Goal: Communication & Community: Share content

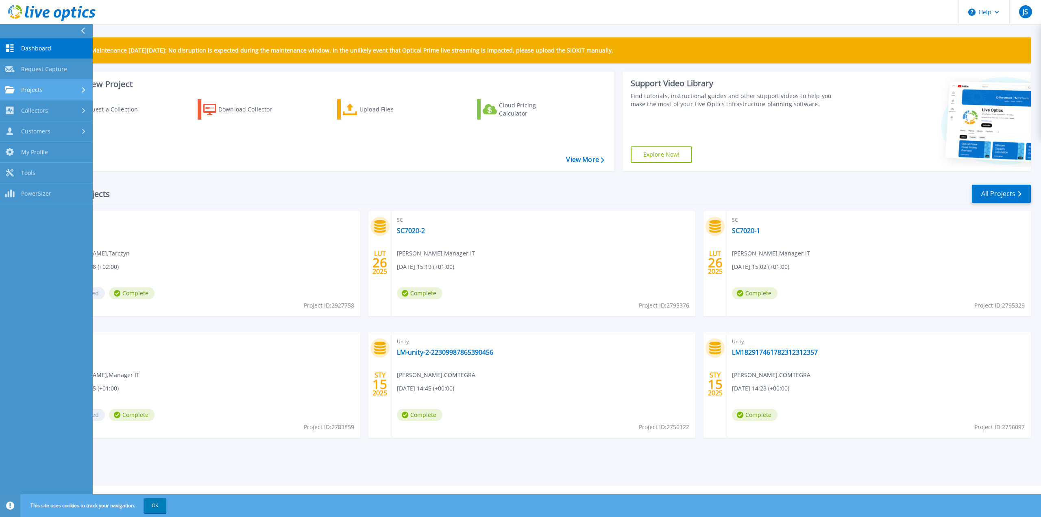
click at [69, 90] on div "Projects" at bounding box center [46, 89] width 83 height 7
click at [184, 162] on div "Request a Collection Download Collector Upload Files Cloud Pricing Calculator" at bounding box center [330, 130] width 559 height 74
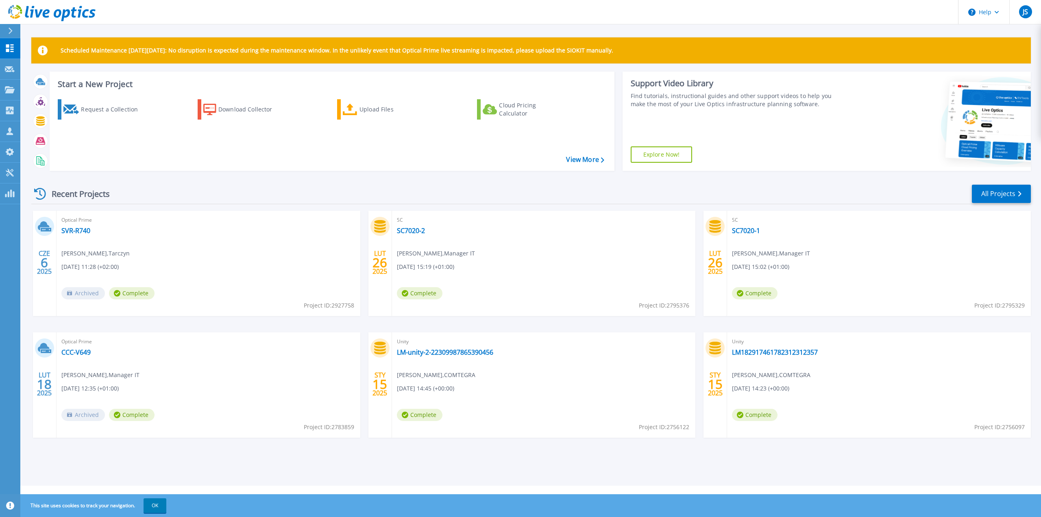
click at [17, 30] on div at bounding box center [13, 31] width 13 height 14
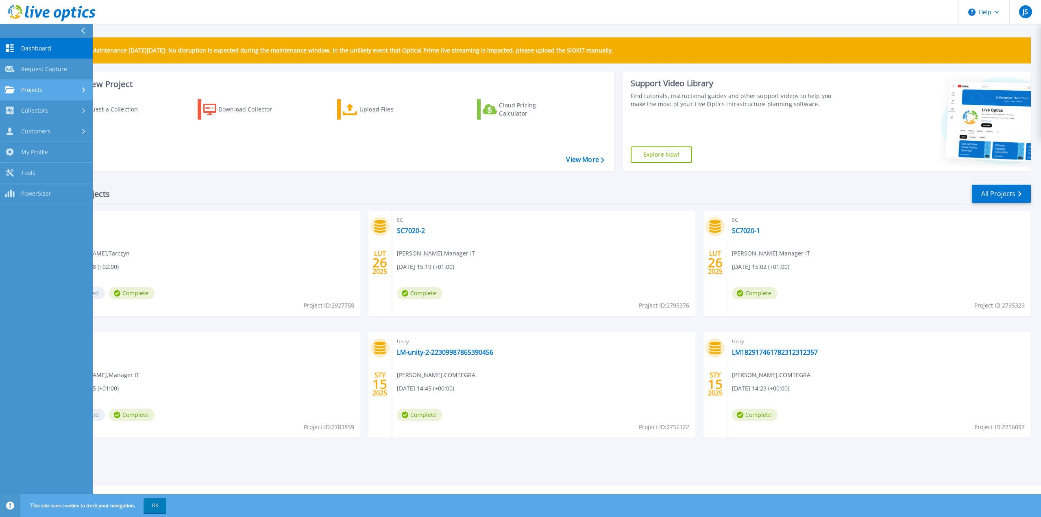
click at [37, 89] on span "Projects" at bounding box center [32, 89] width 22 height 7
click at [38, 112] on link "Search Projects" at bounding box center [46, 110] width 93 height 21
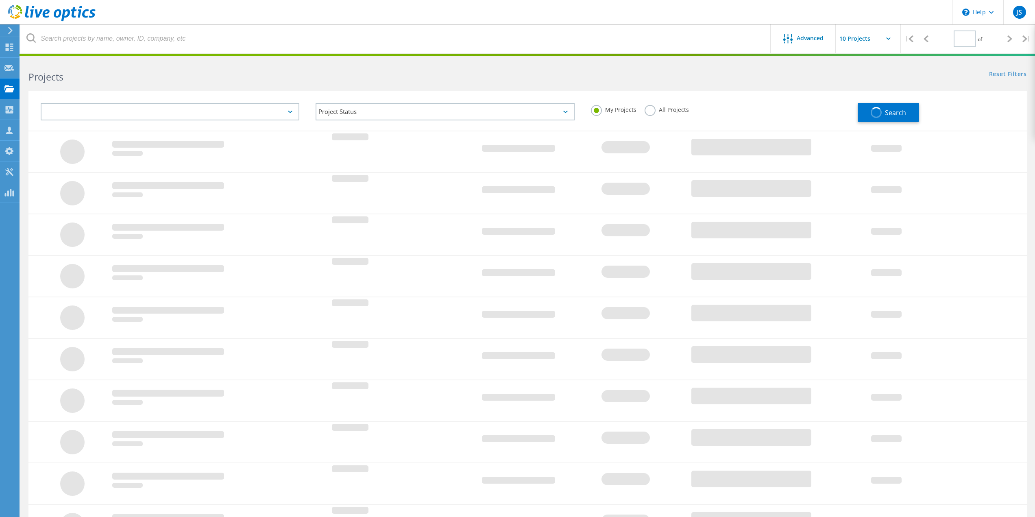
type input "1"
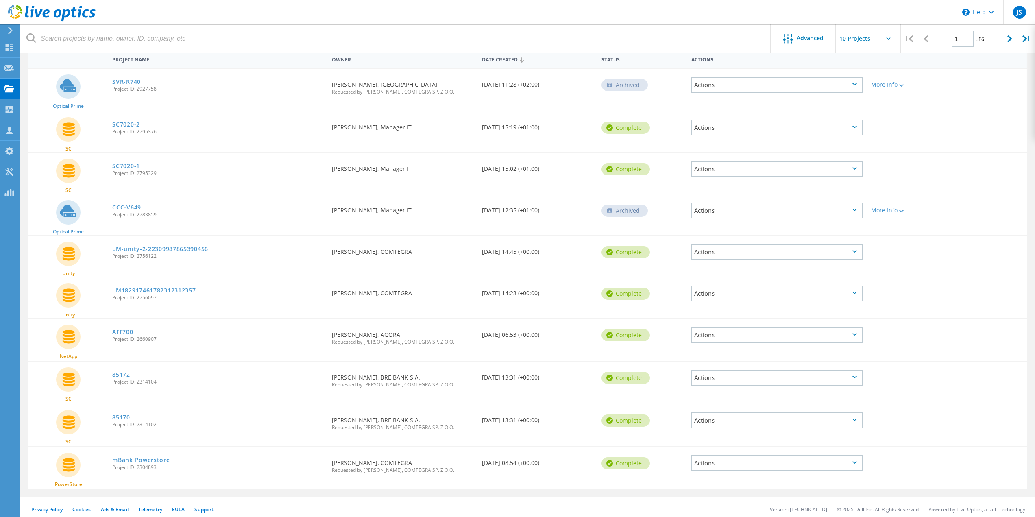
scroll to position [86, 0]
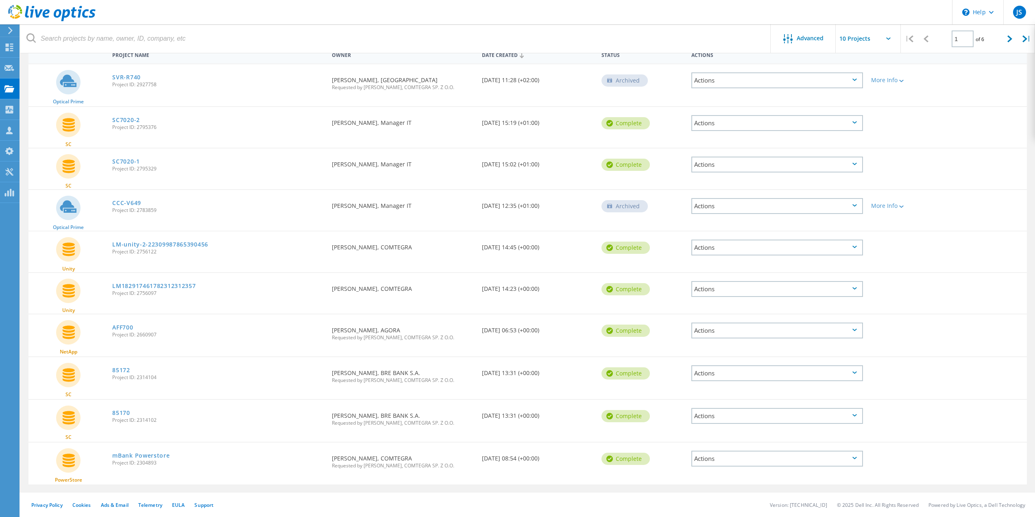
click at [729, 335] on div "Actions" at bounding box center [777, 330] width 172 height 16
click at [724, 343] on div "Share" at bounding box center [777, 343] width 170 height 13
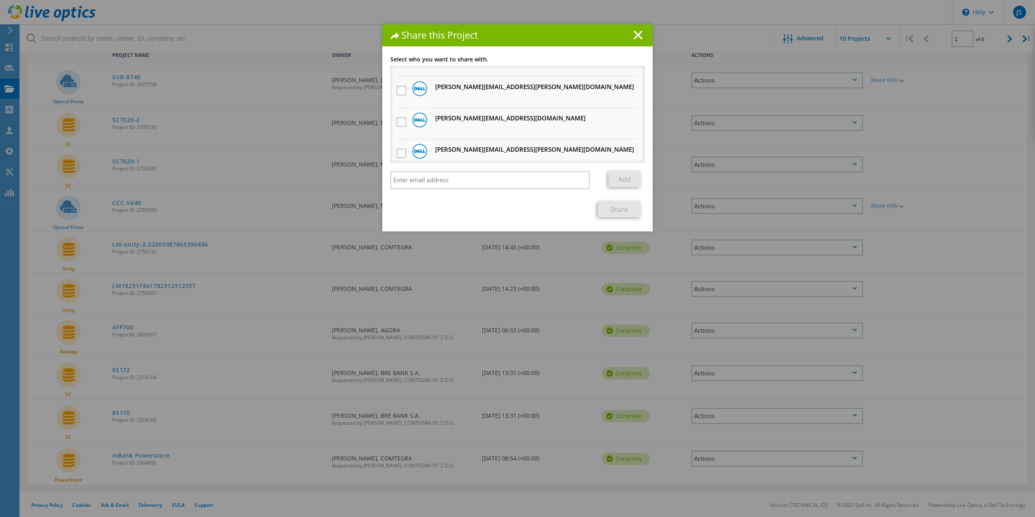
scroll to position [435, 0]
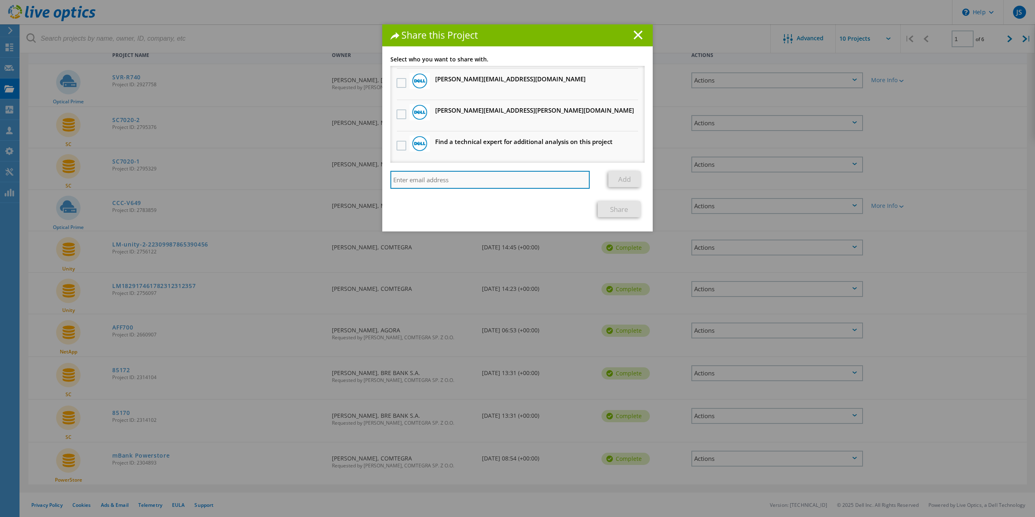
click at [463, 179] on input "search" at bounding box center [489, 180] width 199 height 18
type input "[PERSON_NAME][EMAIL_ADDRESS][DOMAIN_NAME]"
click at [621, 181] on link "Add" at bounding box center [624, 179] width 32 height 16
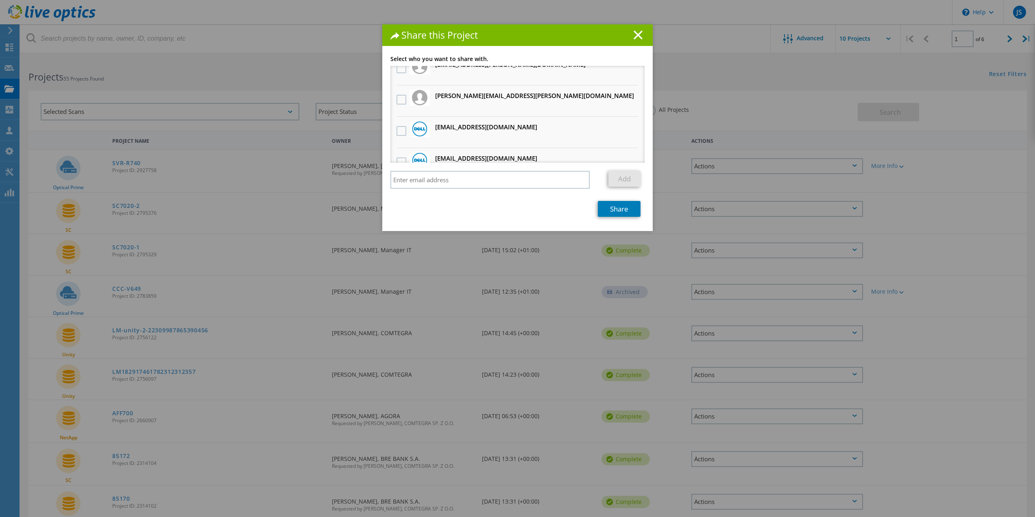
scroll to position [0, 0]
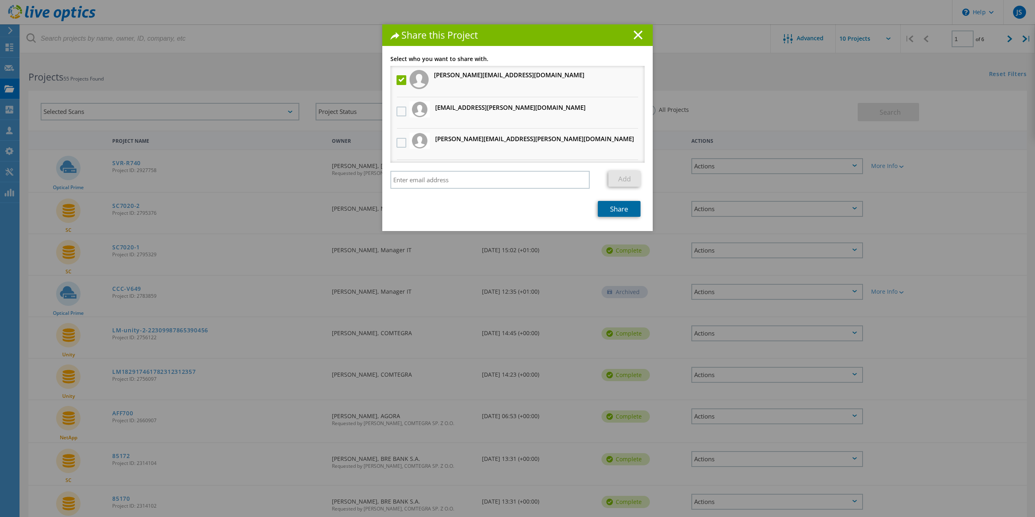
click at [618, 210] on link "Share" at bounding box center [619, 209] width 43 height 16
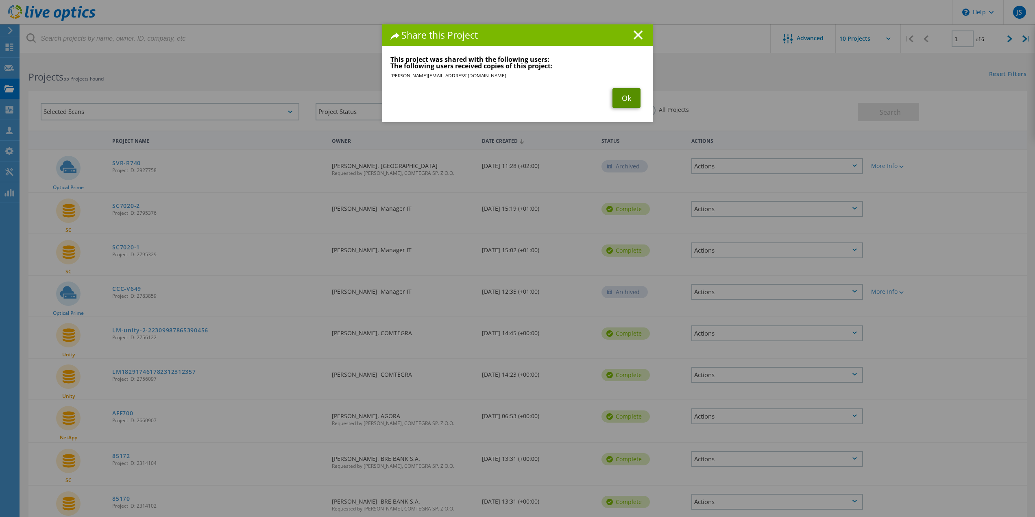
click at [618, 101] on link "Ok" at bounding box center [626, 98] width 28 height 20
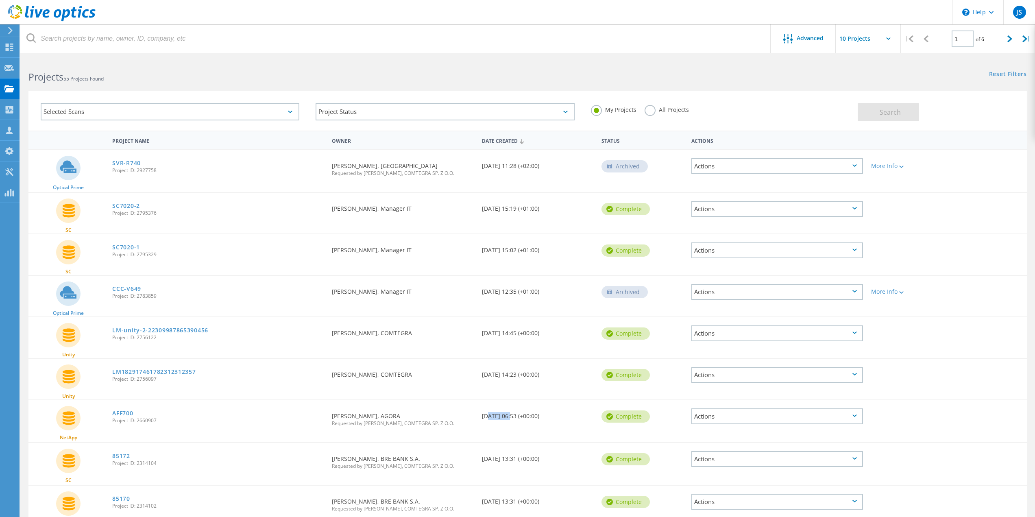
drag, startPoint x: 510, startPoint y: 416, endPoint x: 484, endPoint y: 415, distance: 26.5
click at [484, 415] on div "Date Created [DATE] 06:53 (+00:00)" at bounding box center [538, 413] width 120 height 27
click at [498, 417] on div "Date Created [DATE] 06:53 (+00:00)" at bounding box center [538, 413] width 120 height 27
drag, startPoint x: 495, startPoint y: 416, endPoint x: 486, endPoint y: 416, distance: 8.9
click at [486, 416] on div "Date Created [DATE] 06:53 (+00:00)" at bounding box center [538, 413] width 120 height 27
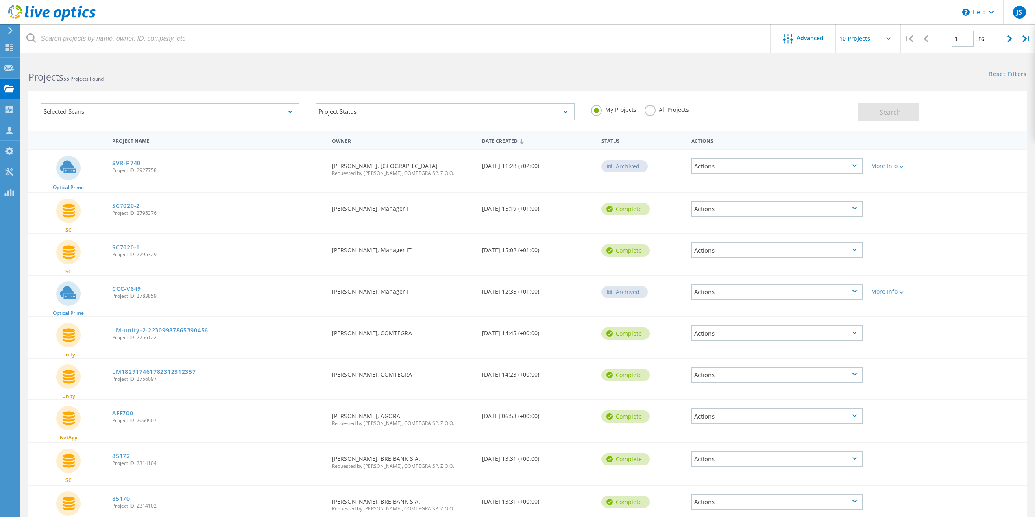
click at [500, 417] on div "Date Created [DATE] 06:53 (+00:00)" at bounding box center [538, 413] width 120 height 27
